Goal: Task Accomplishment & Management: Use online tool/utility

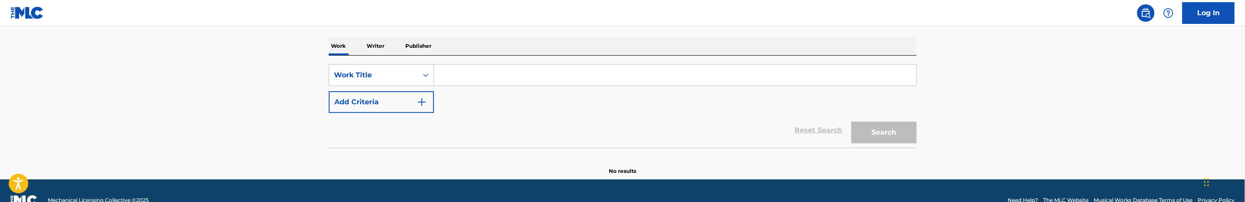
scroll to position [130, 0]
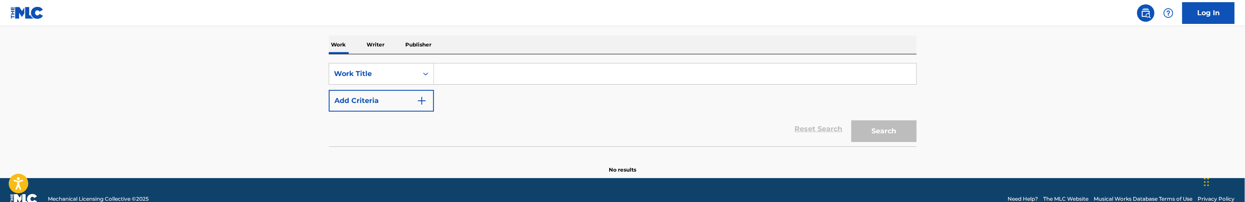
click at [548, 80] on input "Search Form" at bounding box center [675, 73] width 482 height 21
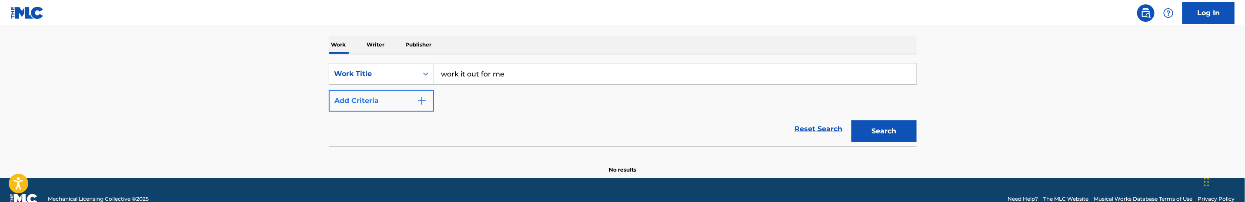
type input "work it out for me"
click at [421, 102] on img "Search Form" at bounding box center [422, 101] width 10 height 10
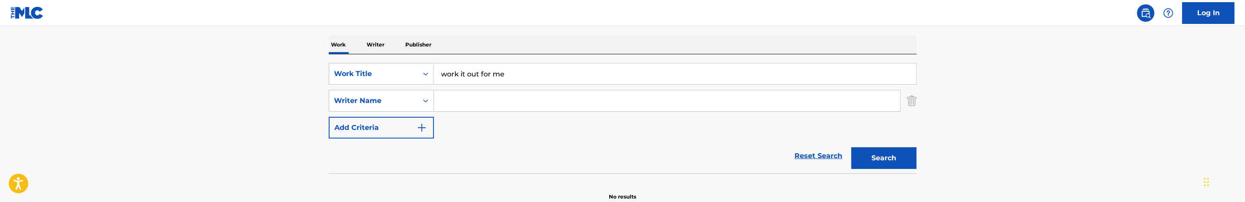
click at [454, 100] on input "Search Form" at bounding box center [667, 100] width 466 height 21
type input "travis malloy"
click at [852, 147] on button "Search" at bounding box center [884, 158] width 65 height 22
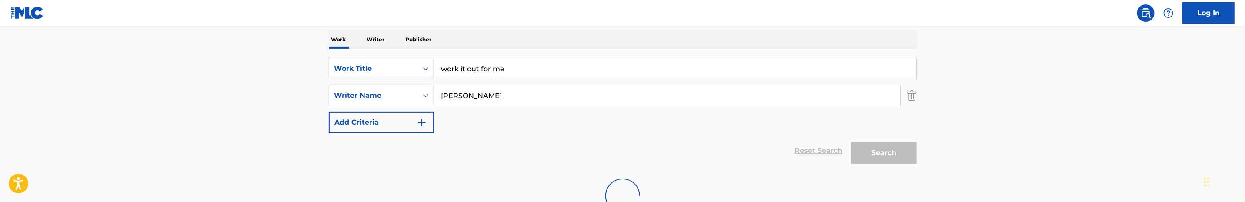
scroll to position [196, 0]
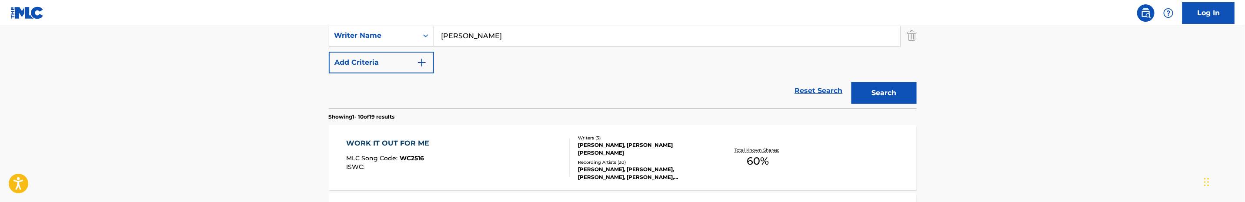
click at [515, 160] on div "WORK IT OUT FOR ME MLC Song Code : WC2516 ISWC :" at bounding box center [458, 157] width 224 height 39
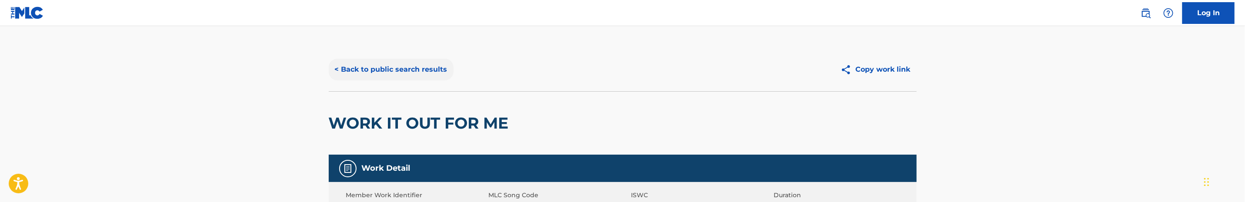
click at [399, 69] on button "< Back to public search results" at bounding box center [391, 70] width 125 height 22
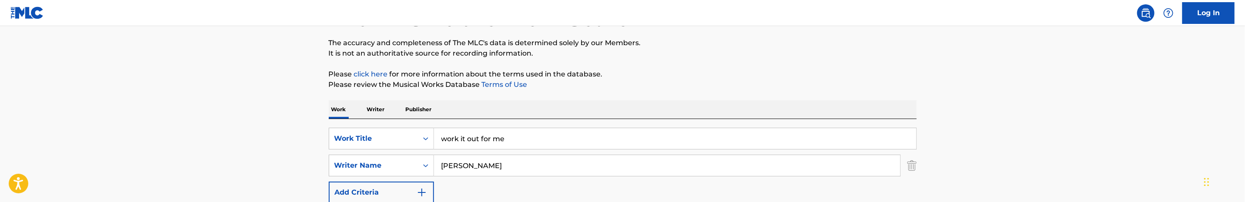
scroll to position [65, 0]
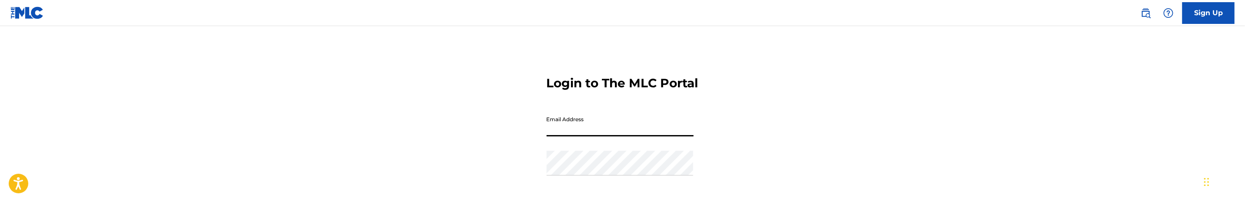
type input "jana@mezzoagency.com"
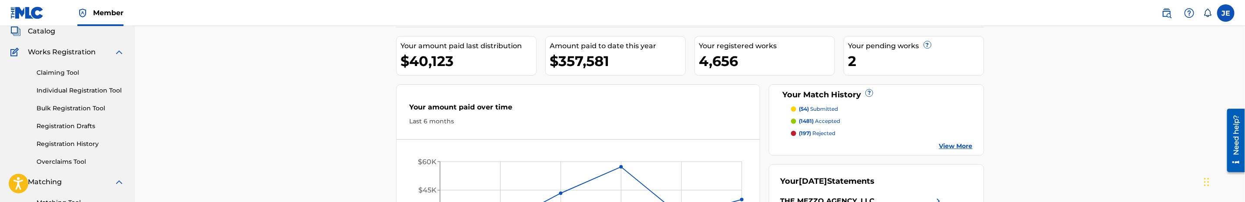
scroll to position [84, 0]
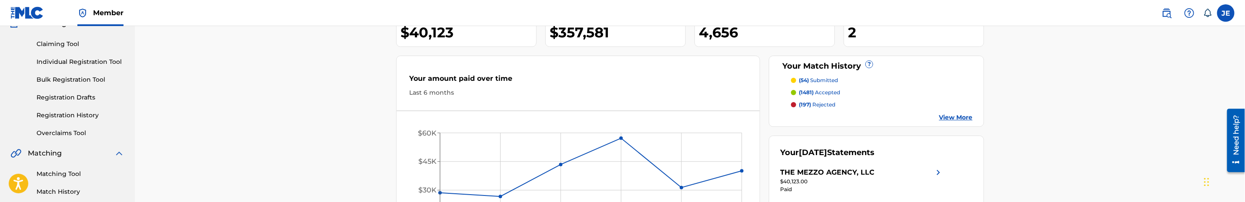
click at [60, 173] on link "Matching Tool" at bounding box center [81, 174] width 88 height 9
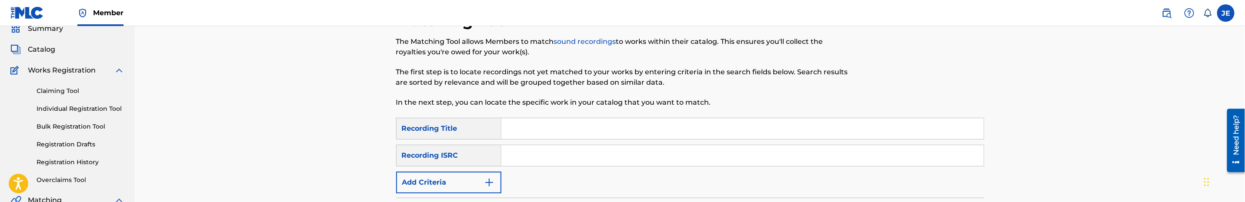
scroll to position [65, 0]
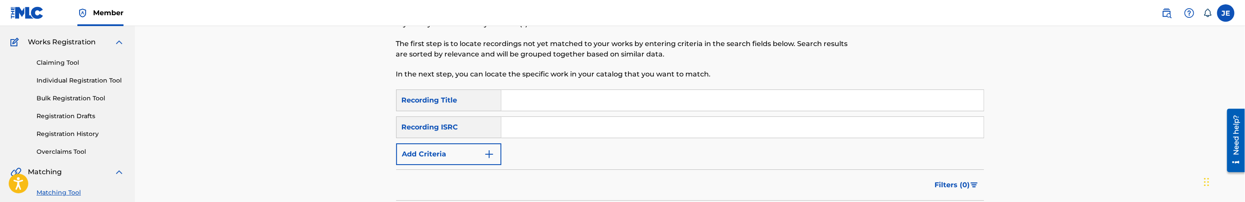
click at [592, 135] on input "Search Form" at bounding box center [742, 127] width 482 height 21
paste input "QZDZW2200280"
type input "QZDZW2200280"
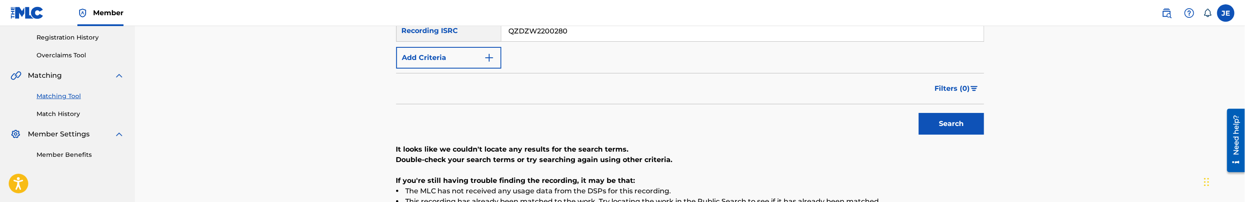
scroll to position [196, 0]
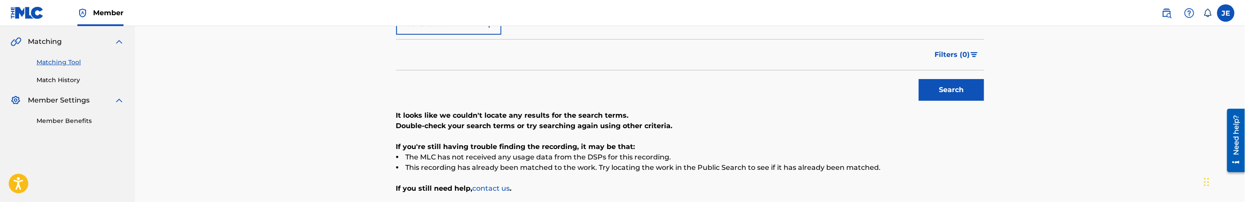
click at [934, 90] on button "Search" at bounding box center [951, 90] width 65 height 22
